Goal: Transaction & Acquisition: Purchase product/service

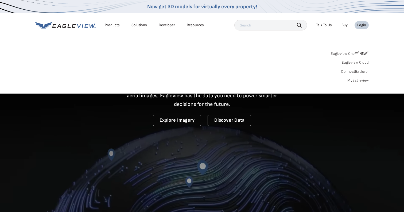
click at [360, 78] on link "MyEagleview" at bounding box center [358, 80] width 21 height 5
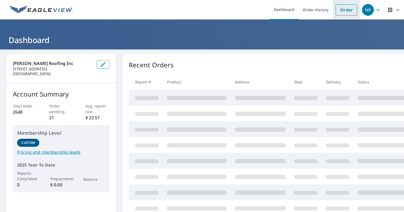
click at [348, 9] on link "Order" at bounding box center [347, 9] width 22 height 11
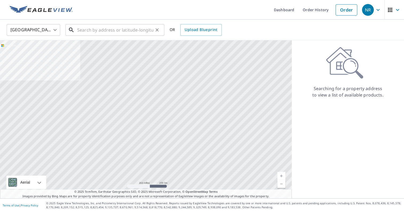
click at [121, 32] on input "text" at bounding box center [115, 29] width 76 height 15
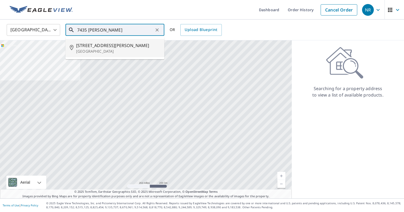
click at [130, 48] on span "7435 Elayne Dr" at bounding box center [118, 45] width 84 height 6
type input "7435 Elayne Dr Eau Claire, WI 54701"
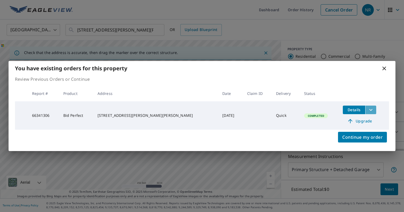
click at [368, 112] on icon "filesDropdownBtn-66341306" at bounding box center [371, 110] width 6 height 6
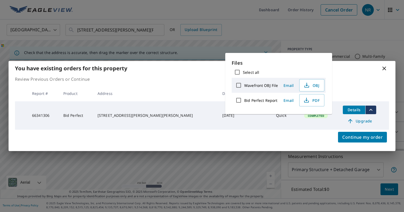
click at [288, 133] on div "Continue my order" at bounding box center [202, 140] width 387 height 21
